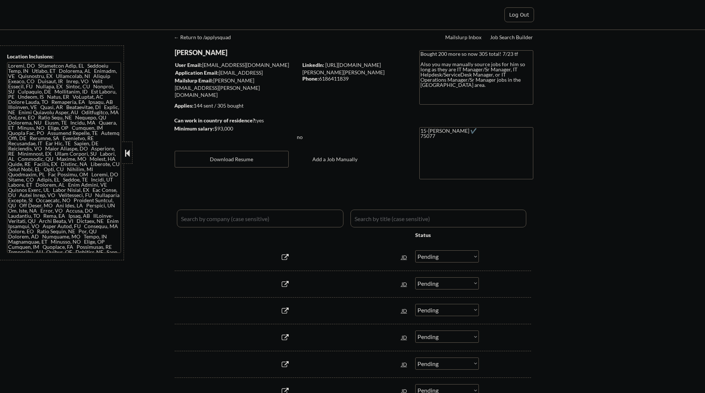
select select ""pending""
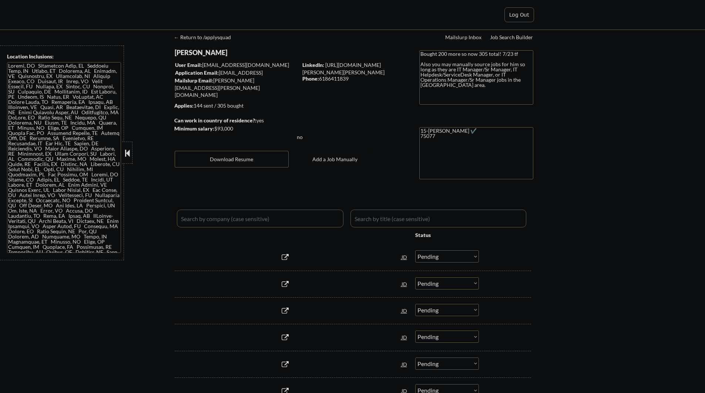
select select ""pending""
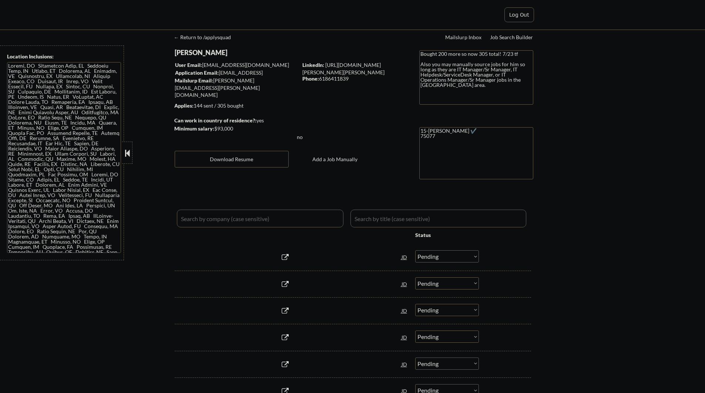
select select ""pending""
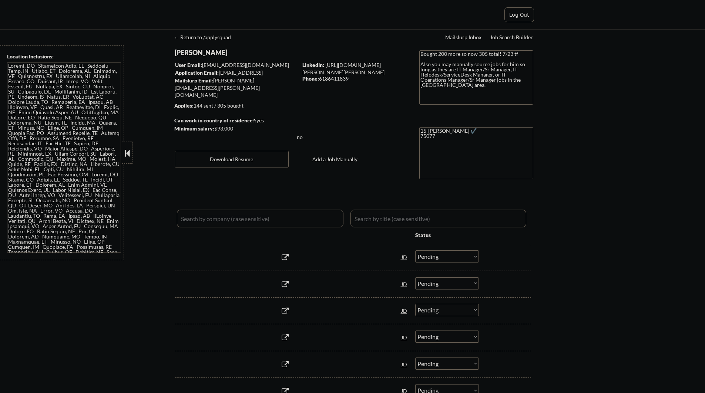
select select ""pending""
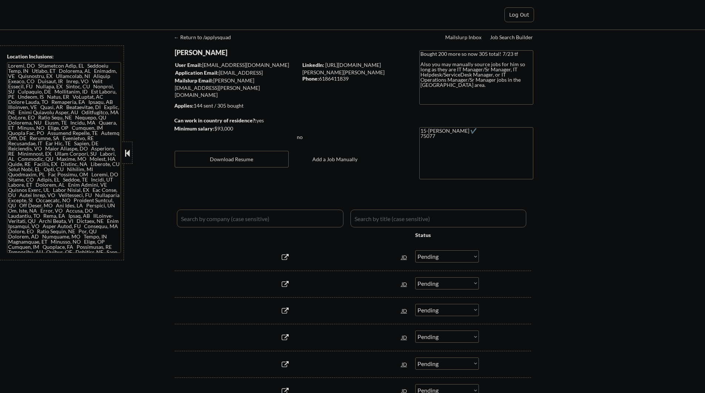
select select ""pending""
